Goal: Information Seeking & Learning: Learn about a topic

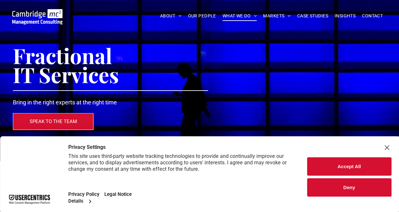
click at [385, 147] on div "Close Layer" at bounding box center [387, 147] width 9 height 9
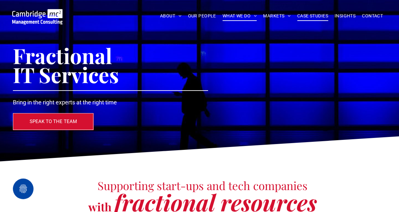
click at [320, 16] on span "CASE STUDIES" at bounding box center [313, 16] width 31 height 10
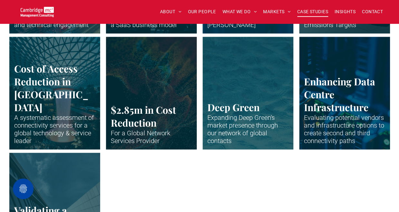
scroll to position [1493, 0]
